Goal: Navigation & Orientation: Find specific page/section

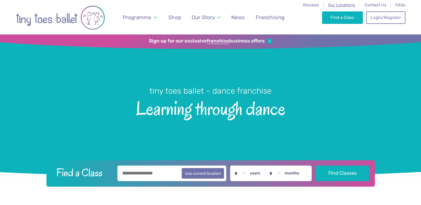
click at [352, 4] on span "Our Locations" at bounding box center [341, 5] width 27 height 5
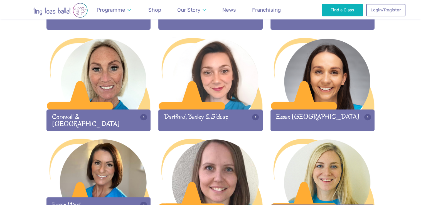
scroll to position [374, 0]
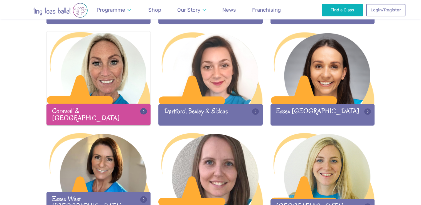
click at [123, 84] on div at bounding box center [98, 67] width 104 height 73
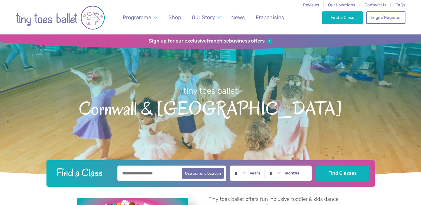
click at [85, 16] on img "Go to home page" at bounding box center [60, 18] width 89 height 28
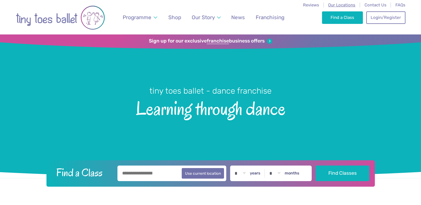
click at [338, 4] on span "Our Locations" at bounding box center [341, 5] width 27 height 5
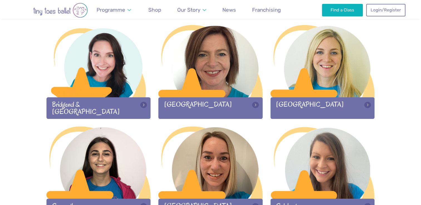
scroll to position [179, 0]
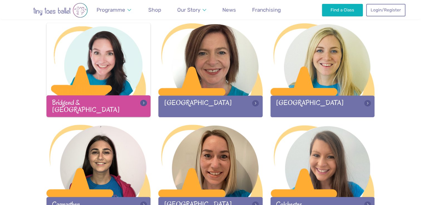
click at [73, 85] on div at bounding box center [98, 59] width 104 height 73
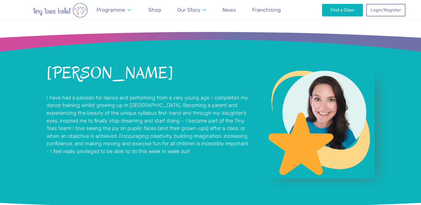
scroll to position [373, 0]
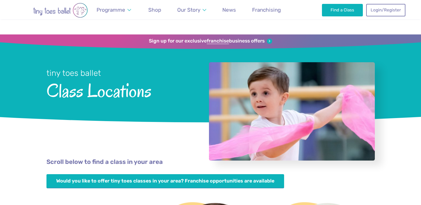
scroll to position [176, 0]
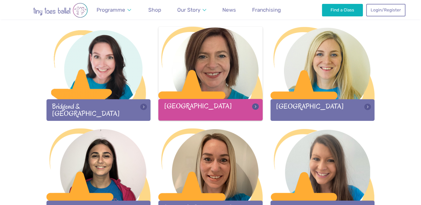
click at [224, 73] on div at bounding box center [210, 63] width 104 height 73
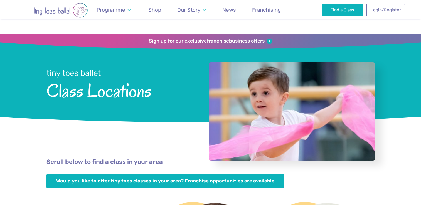
scroll to position [172, 0]
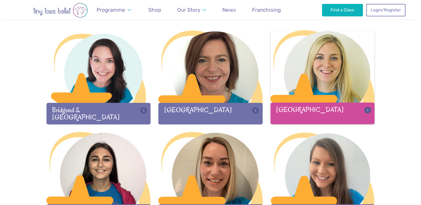
click at [333, 73] on div at bounding box center [323, 66] width 104 height 73
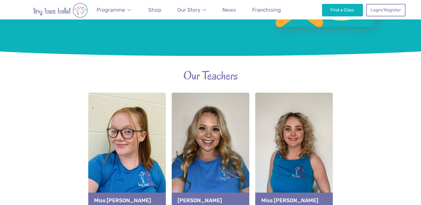
scroll to position [548, 0]
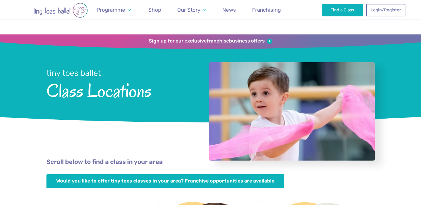
scroll to position [172, 0]
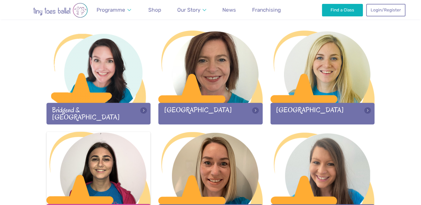
click at [93, 146] on div at bounding box center [98, 168] width 104 height 73
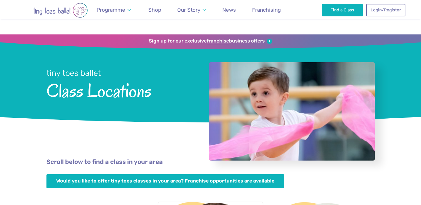
scroll to position [172, 0]
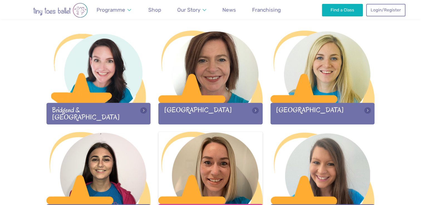
click at [227, 172] on div at bounding box center [210, 168] width 104 height 73
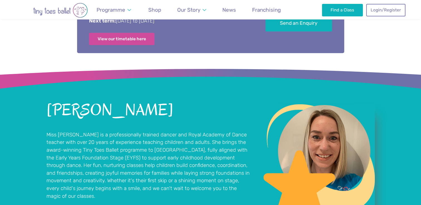
scroll to position [341, 0]
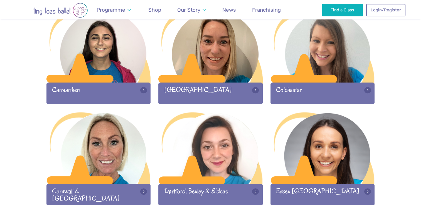
scroll to position [340, 0]
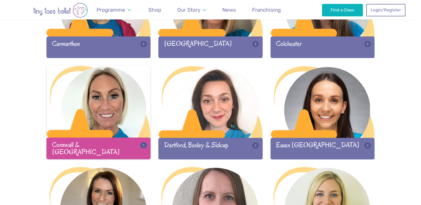
click at [79, 117] on div at bounding box center [98, 101] width 104 height 73
